Goal: Navigation & Orientation: Find specific page/section

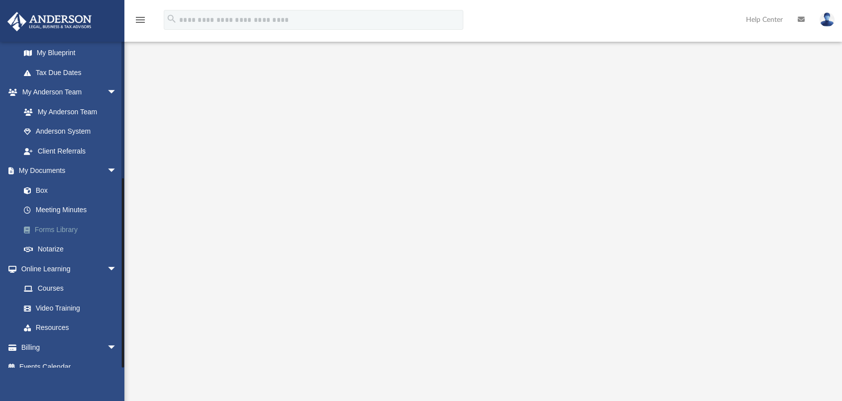
scroll to position [228, 0]
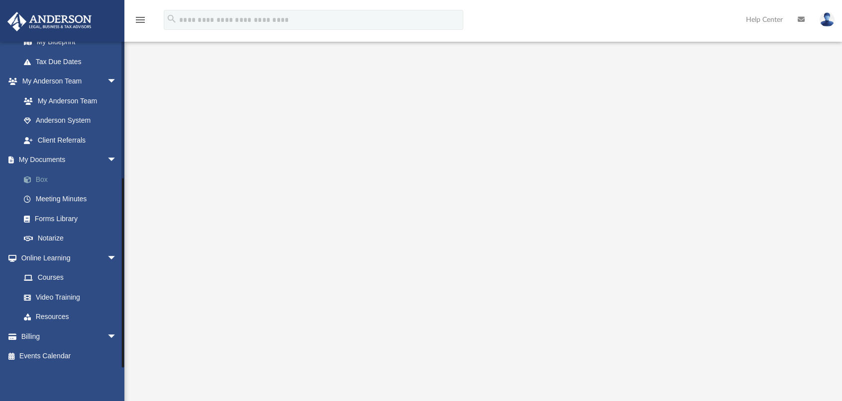
click at [42, 181] on link "Box" at bounding box center [73, 180] width 118 height 20
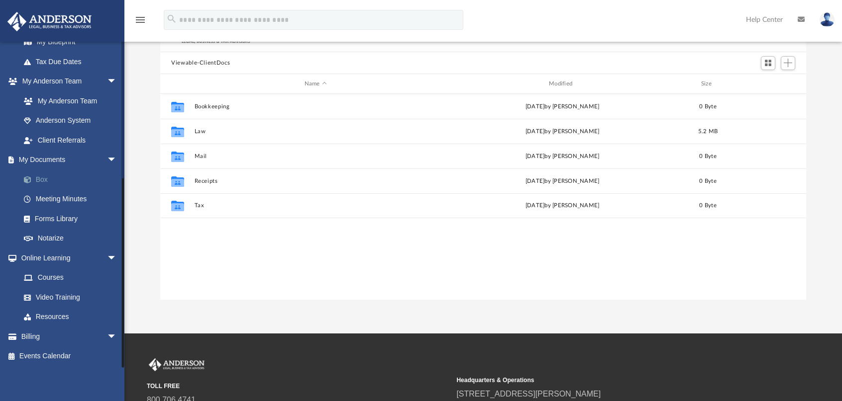
scroll to position [218, 638]
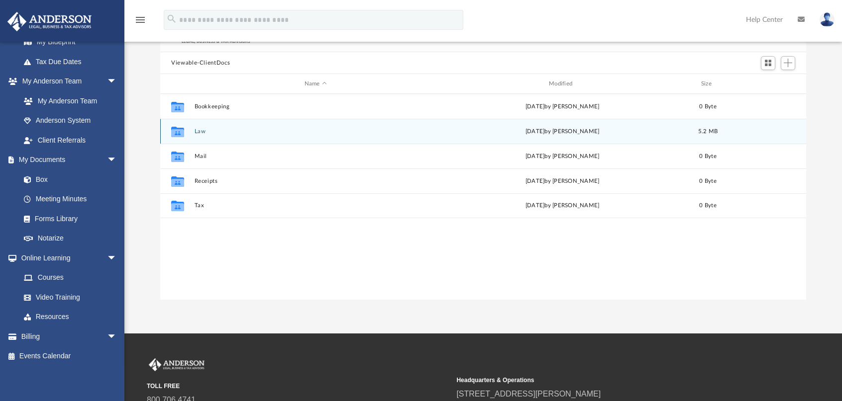
click at [194, 131] on div "Collaborated Folder Law [DATE] by [PERSON_NAME] 5.2 MB" at bounding box center [483, 131] width 646 height 25
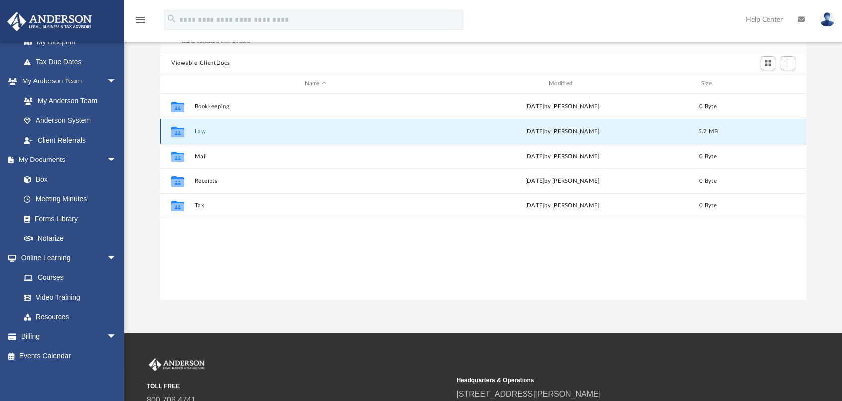
click at [198, 131] on button "Law" at bounding box center [316, 131] width 242 height 6
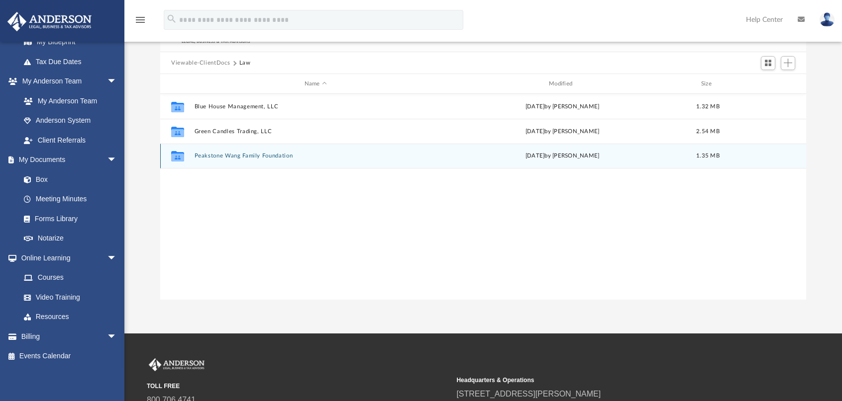
click at [236, 158] on button "Peakstone Wang Family Foundation" at bounding box center [316, 156] width 242 height 6
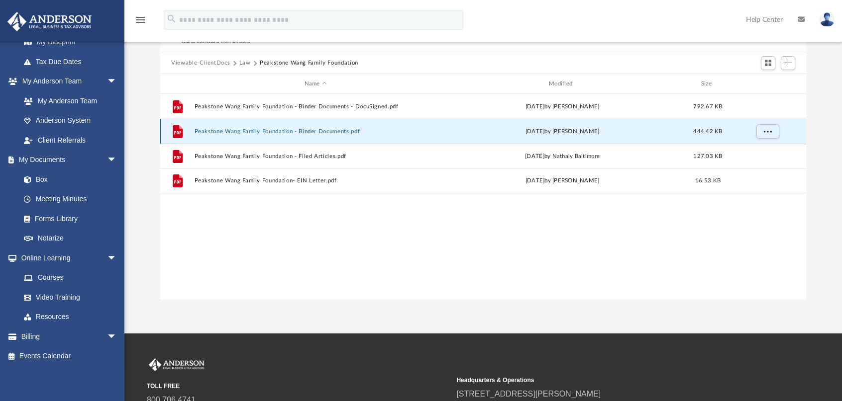
click at [267, 129] on button "Peakstone Wang Family Foundation - Binder Documents.pdf" at bounding box center [316, 131] width 242 height 6
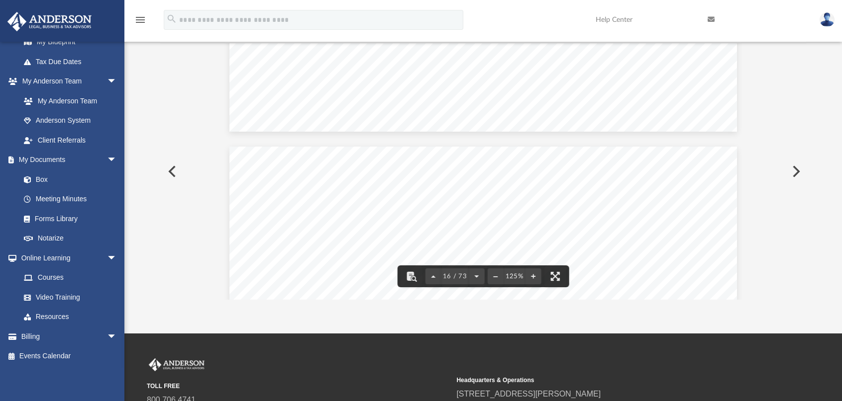
scroll to position [9999, 0]
click at [144, 225] on div "Difficulty viewing your box folder? You can also access your account directly o…" at bounding box center [482, 142] width 717 height 318
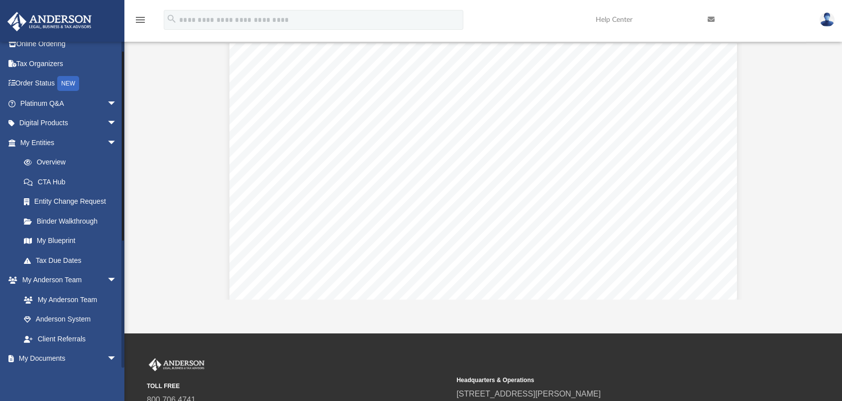
scroll to position [0, 0]
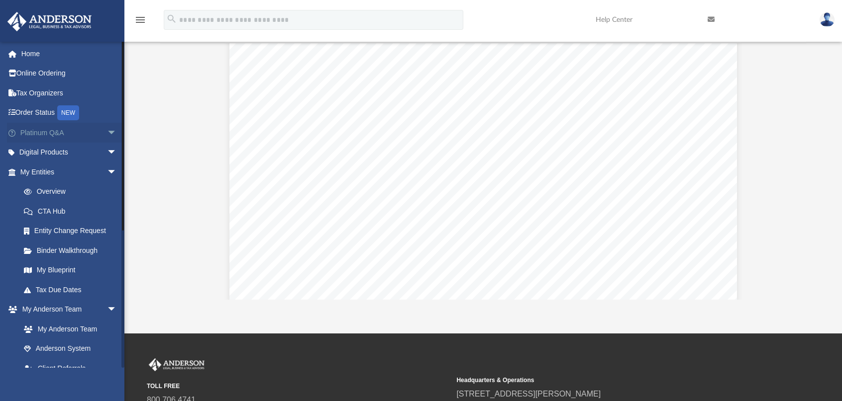
click at [65, 129] on link "Platinum Q&A arrow_drop_down" at bounding box center [69, 133] width 125 height 20
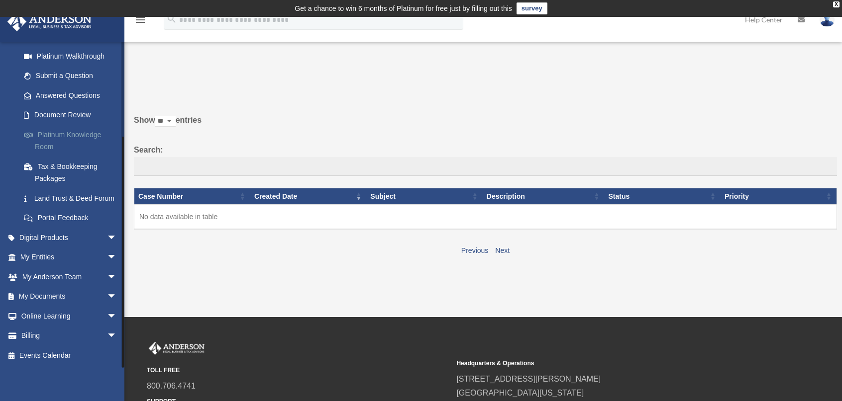
scroll to position [127, 0]
click at [52, 257] on link "My Entities arrow_drop_down" at bounding box center [69, 258] width 125 height 20
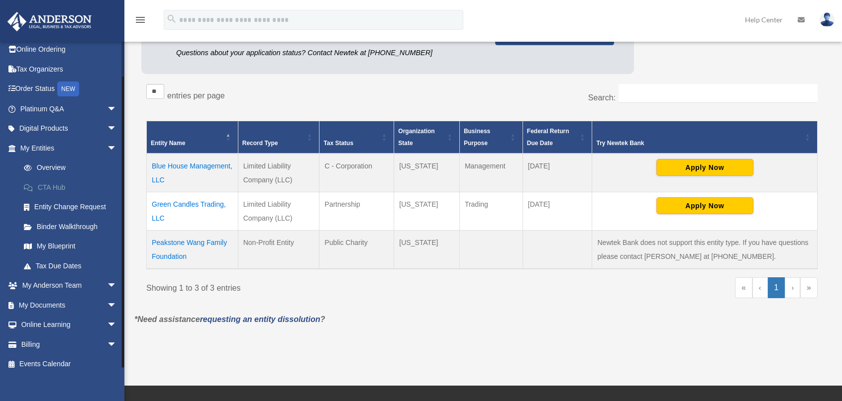
scroll to position [32, 0]
